Goal: Information Seeking & Learning: Compare options

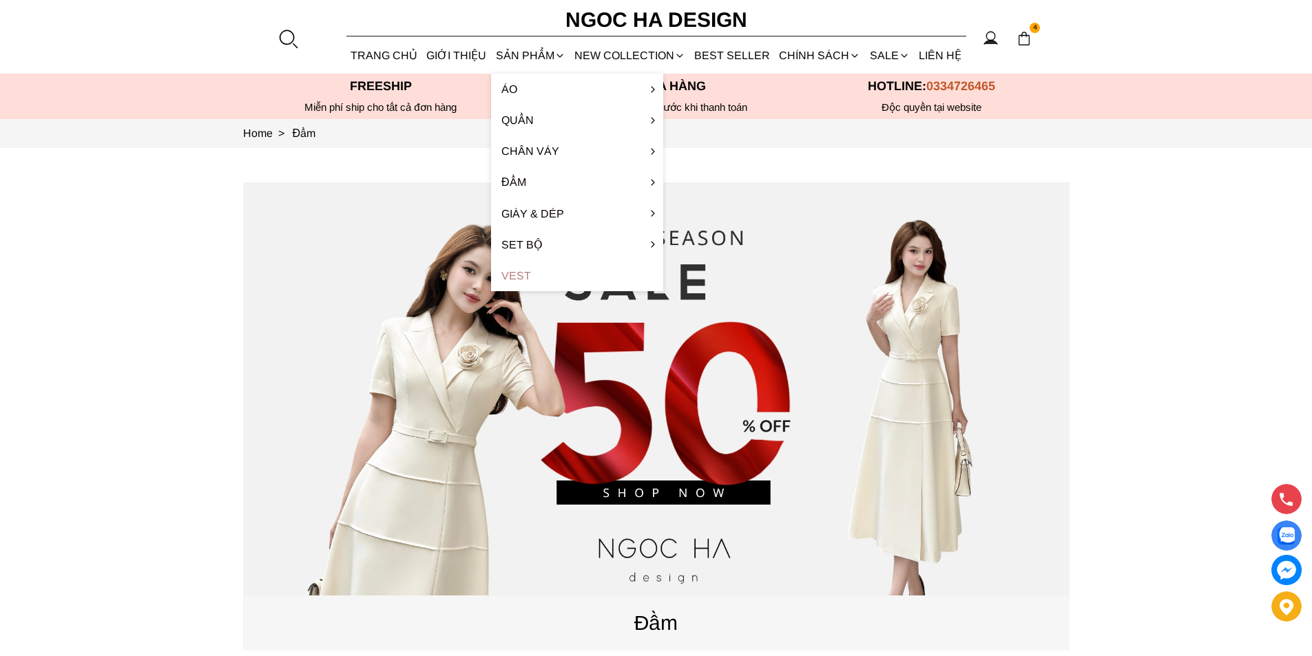
click at [517, 281] on link "Vest" at bounding box center [577, 275] width 172 height 31
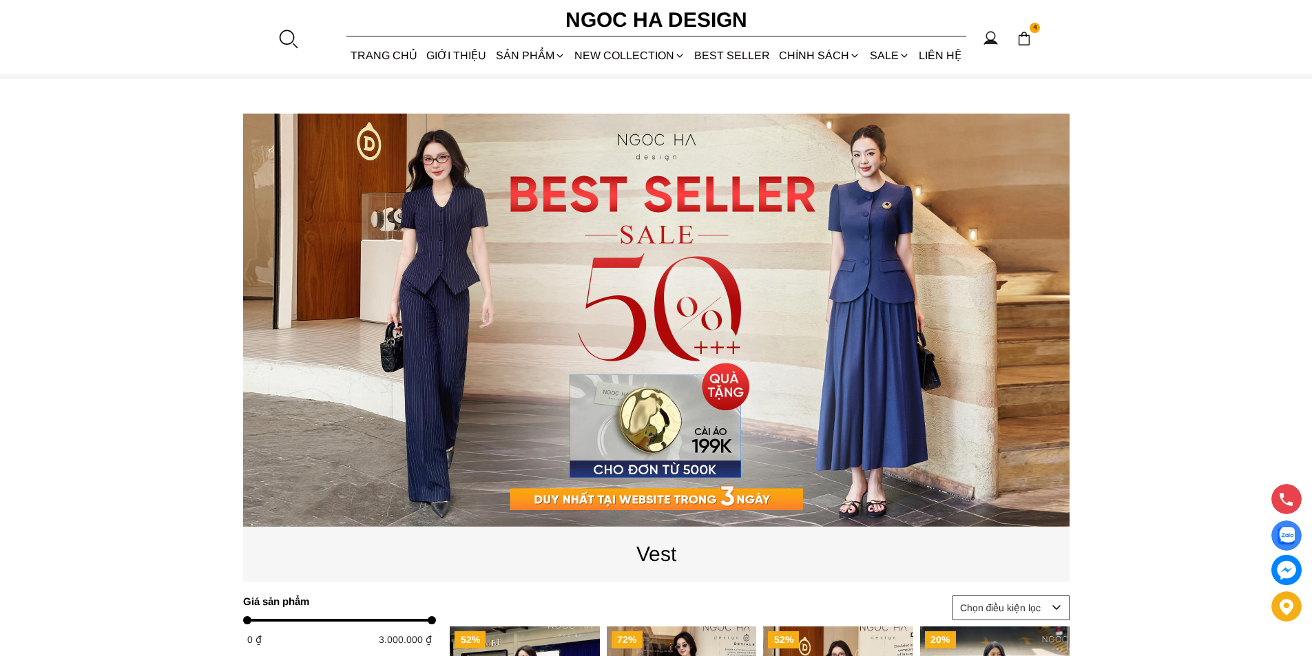
scroll to position [482, 0]
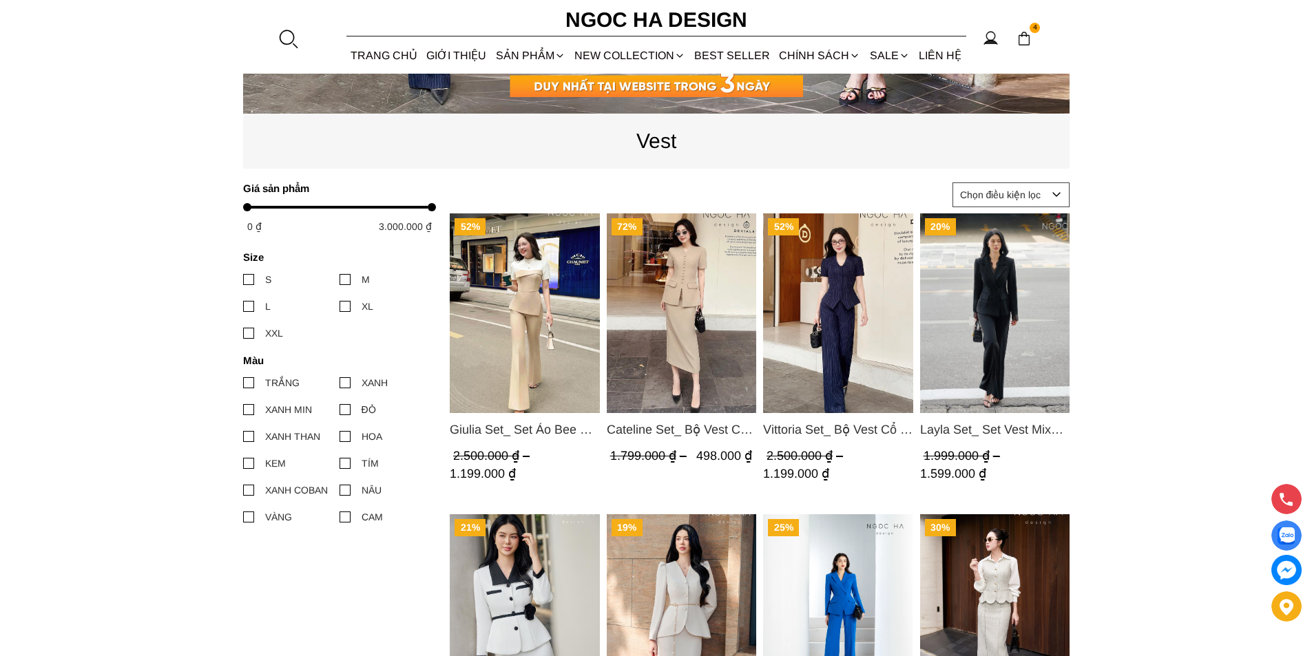
click at [687, 304] on img "Product image - Cateline Set_ Bộ Vest Cổ V Đính Cúc Nhí Chân Váy Bút Chì BJ127" at bounding box center [681, 313] width 150 height 200
click at [665, 284] on img "Product image - Cateline Set_ Bộ Vest Cổ V Đính Cúc Nhí Chân Váy Bút Chì BJ127" at bounding box center [681, 313] width 150 height 200
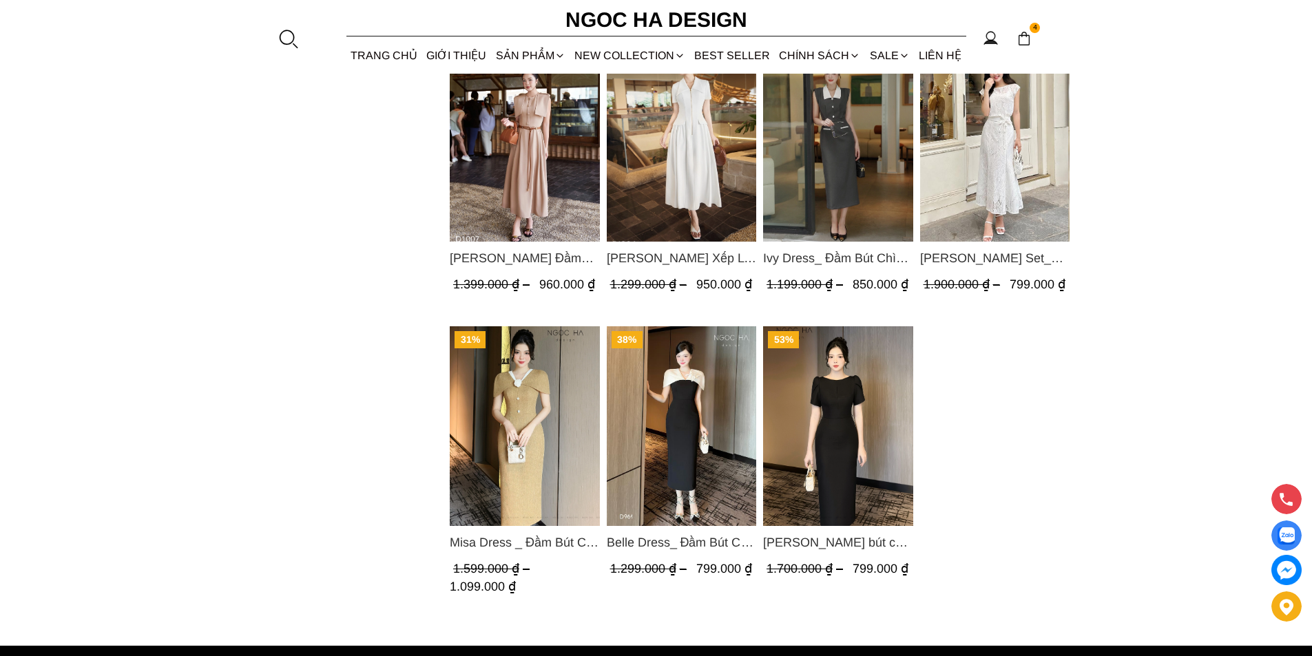
scroll to position [757, 0]
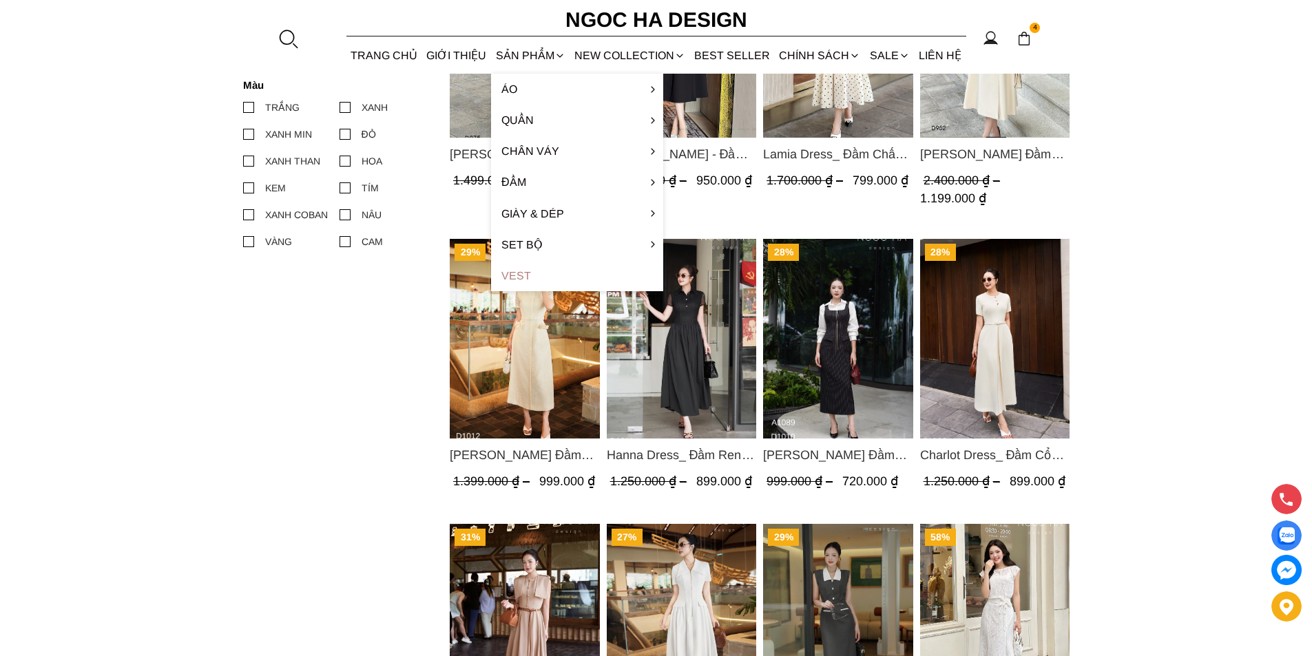
click at [514, 274] on link "Vest" at bounding box center [577, 275] width 172 height 31
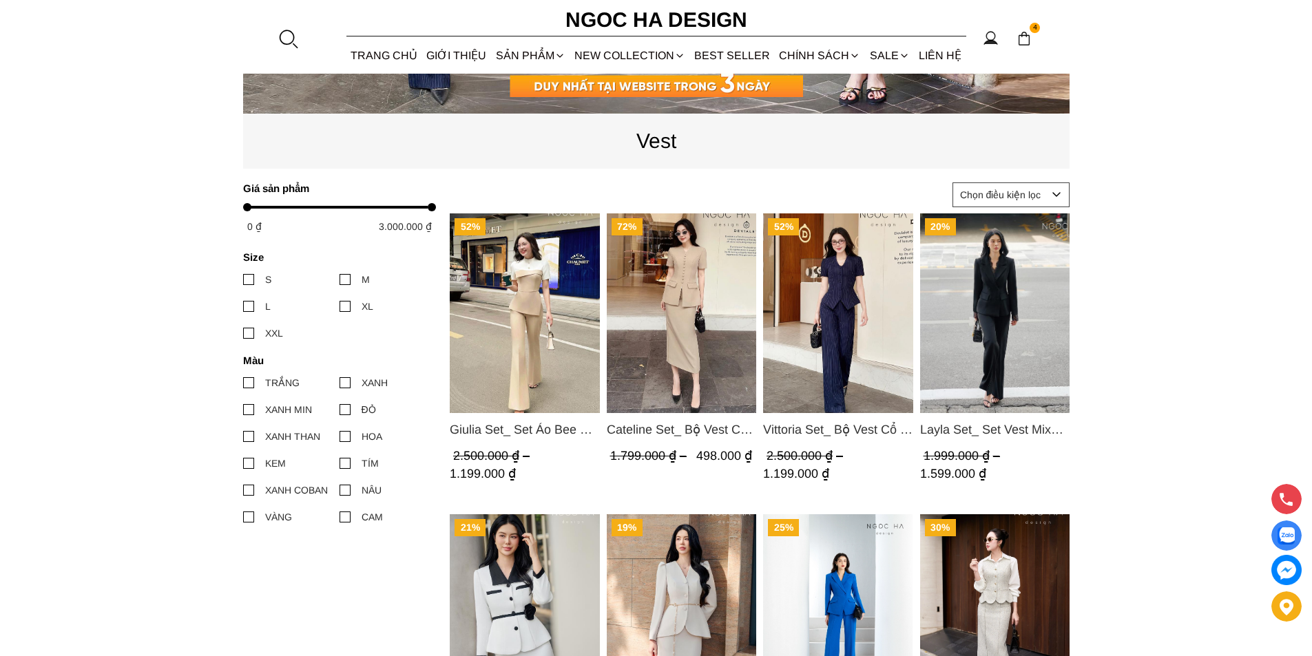
scroll to position [551, 0]
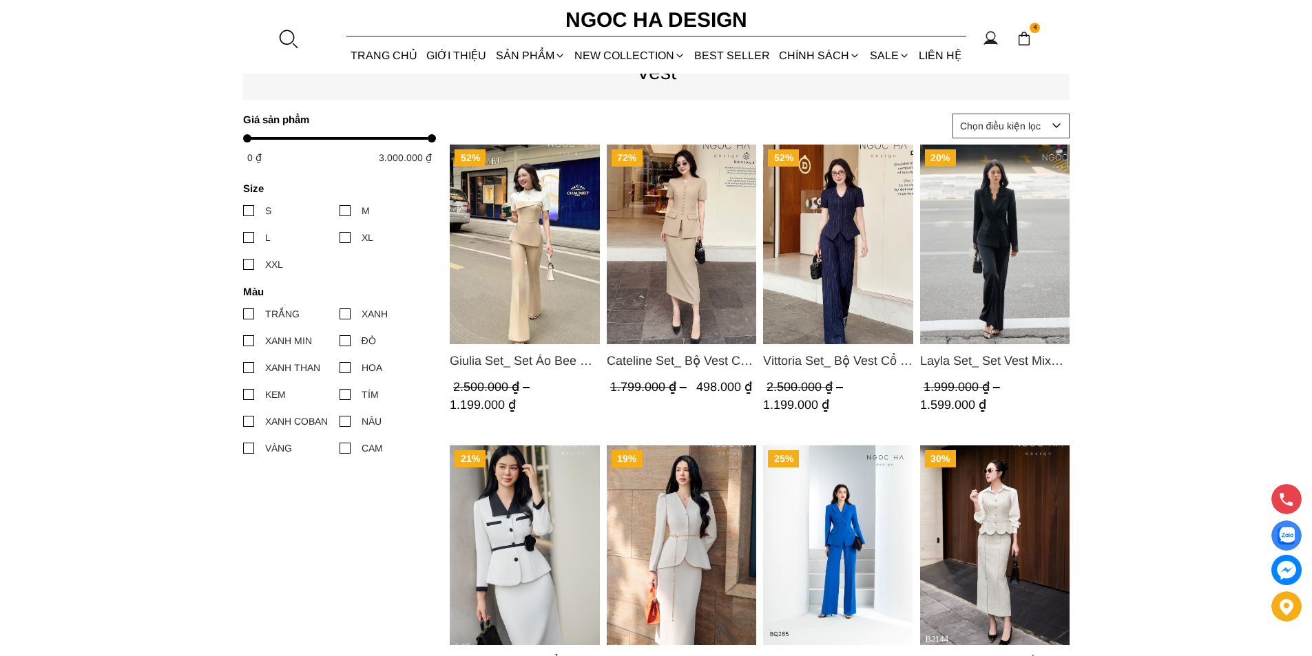
click at [835, 270] on img "Product image - Vittoria Set_ Bộ Vest Cổ V Quần Suông Kẻ Sọc BQ013" at bounding box center [838, 245] width 150 height 200
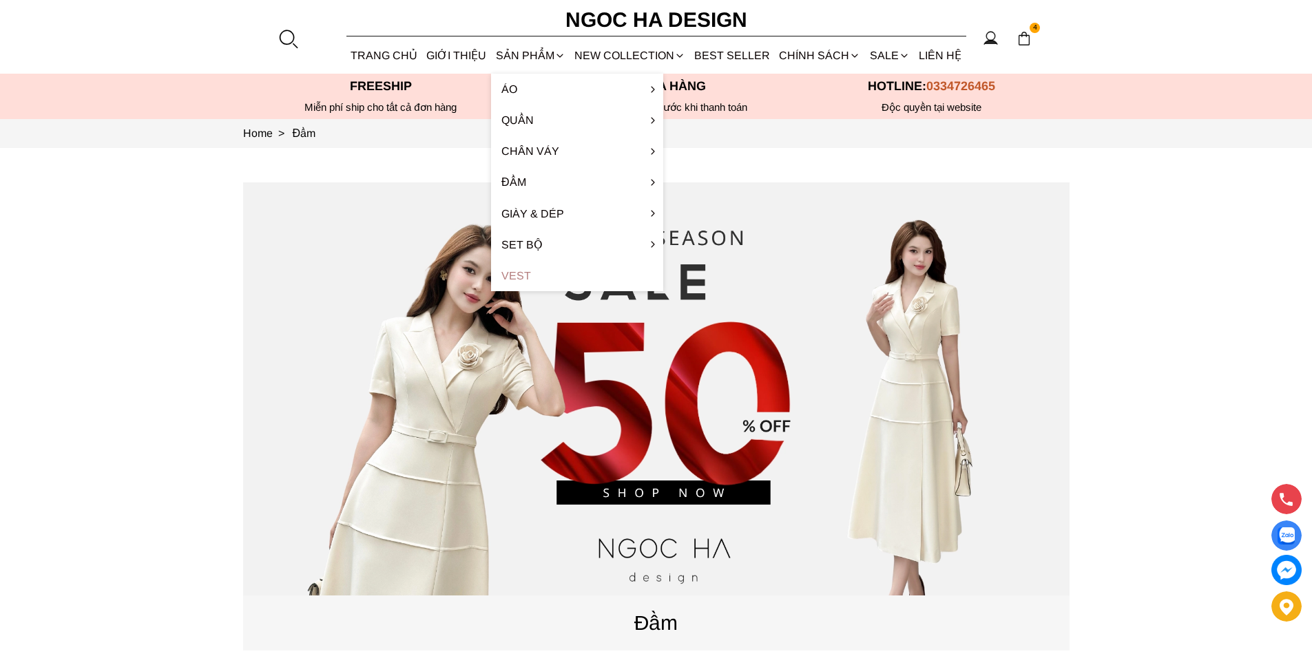
click at [521, 283] on link "Vest" at bounding box center [577, 275] width 172 height 31
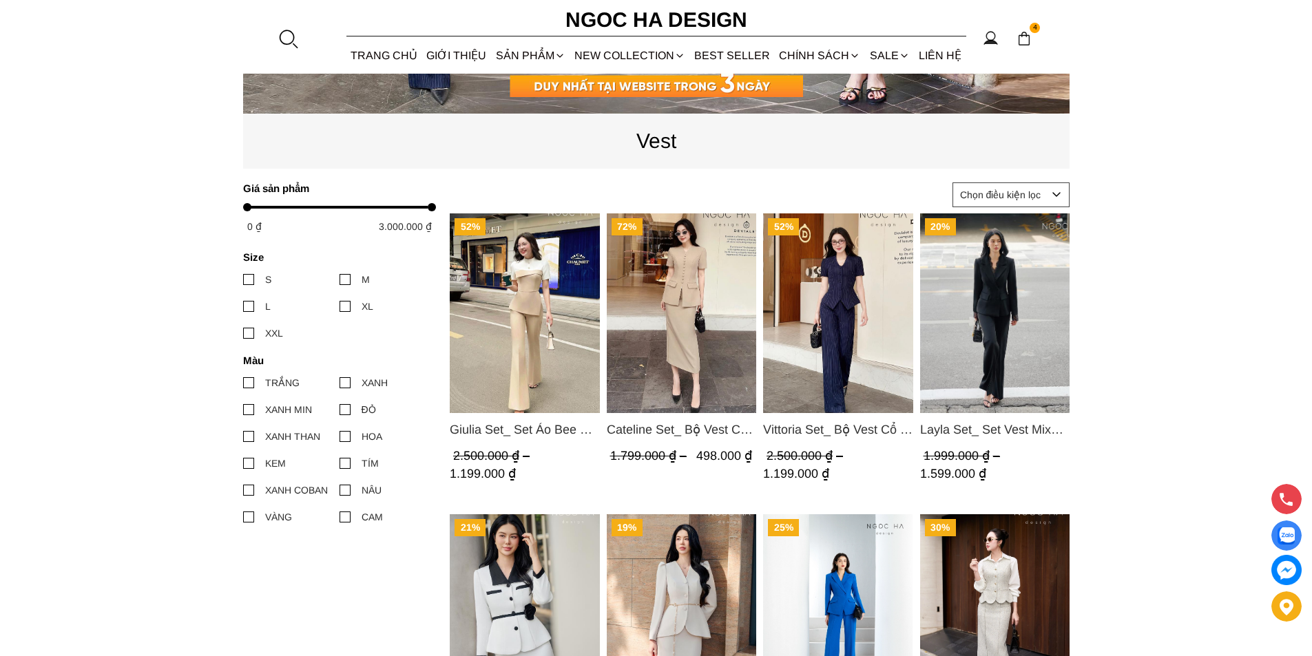
click at [671, 278] on img "Product image - Cateline Set_ Bộ Vest Cổ V Đính Cúc Nhí Chân Váy Bút Chì BJ127" at bounding box center [681, 313] width 150 height 200
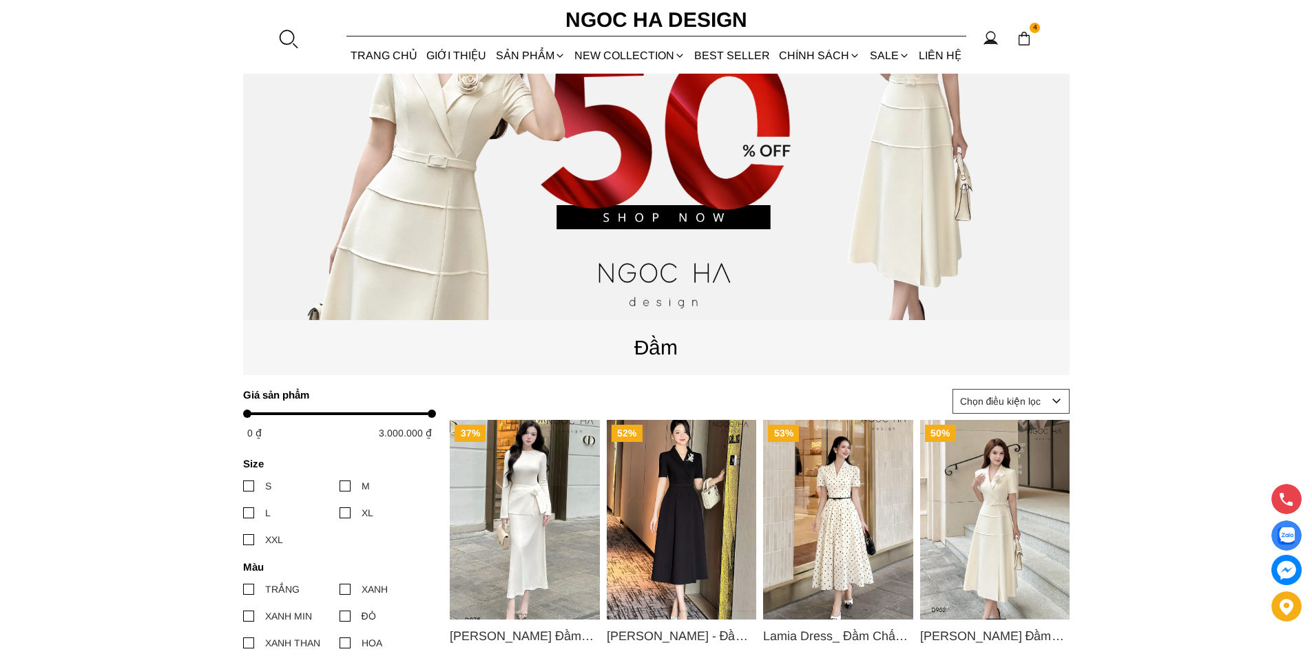
scroll to position [551, 0]
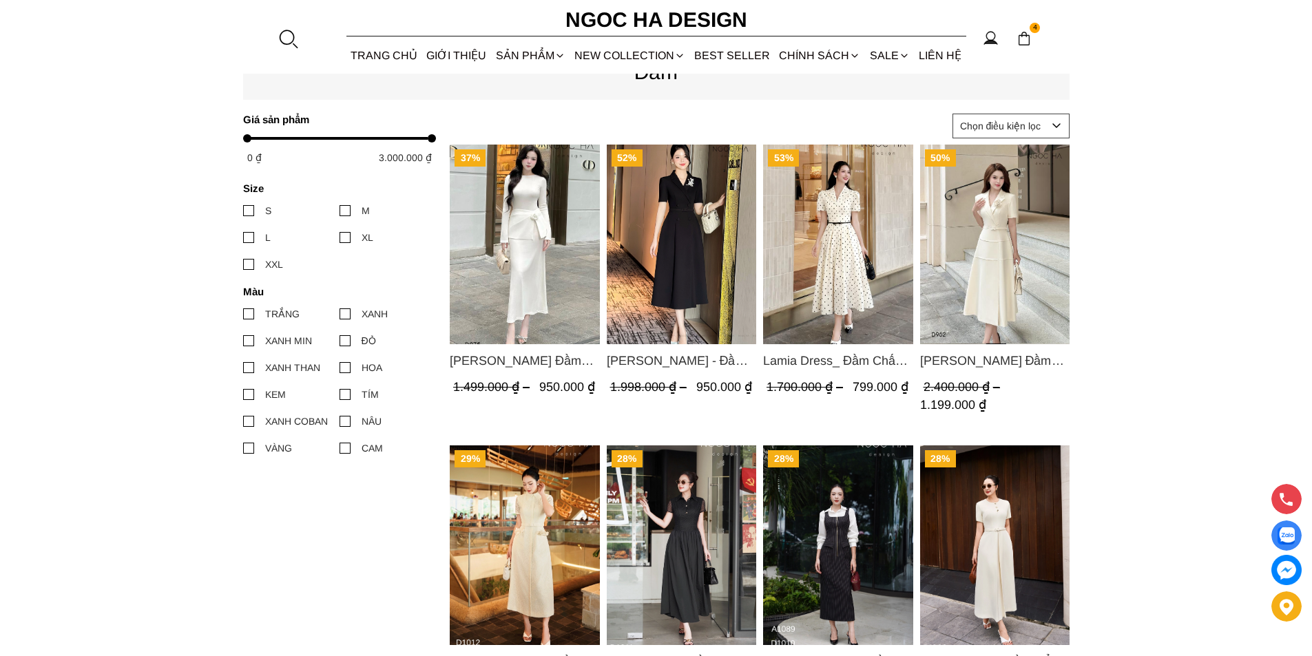
click at [948, 299] on img "Product image - Louisa Dress_ Đầm Cổ Vest Cài Hoa Tùng May Gân Nổi Kèm Đai Màu …" at bounding box center [994, 245] width 150 height 200
